Goal: Transaction & Acquisition: Purchase product/service

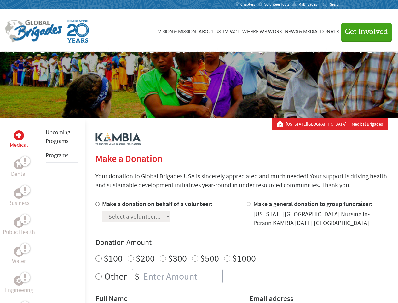
click at [348, 4] on div "Search for:" at bounding box center [335, 4] width 25 height 5
click at [364, 32] on span "Get Involved" at bounding box center [366, 32] width 43 height 8
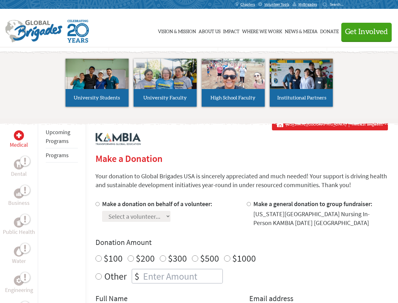
click at [199, 85] on li "High School Faculty" at bounding box center [233, 83] width 68 height 58
click at [42, 210] on div "Upcoming Programs Programs" at bounding box center [62, 269] width 48 height 303
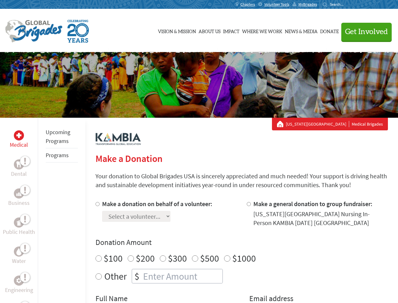
click at [242, 251] on div "Donation Amount $100 $200 $300 $500 $1000 Other $" at bounding box center [242, 260] width 293 height 46
click at [97, 204] on input "Make a donation on behalf of a volunteer:" at bounding box center [98, 204] width 4 height 4
radio input "true"
click at [249, 204] on input "Make a general donation to group fundraiser:" at bounding box center [249, 204] width 4 height 4
radio input "true"
